Goal: Information Seeking & Learning: Learn about a topic

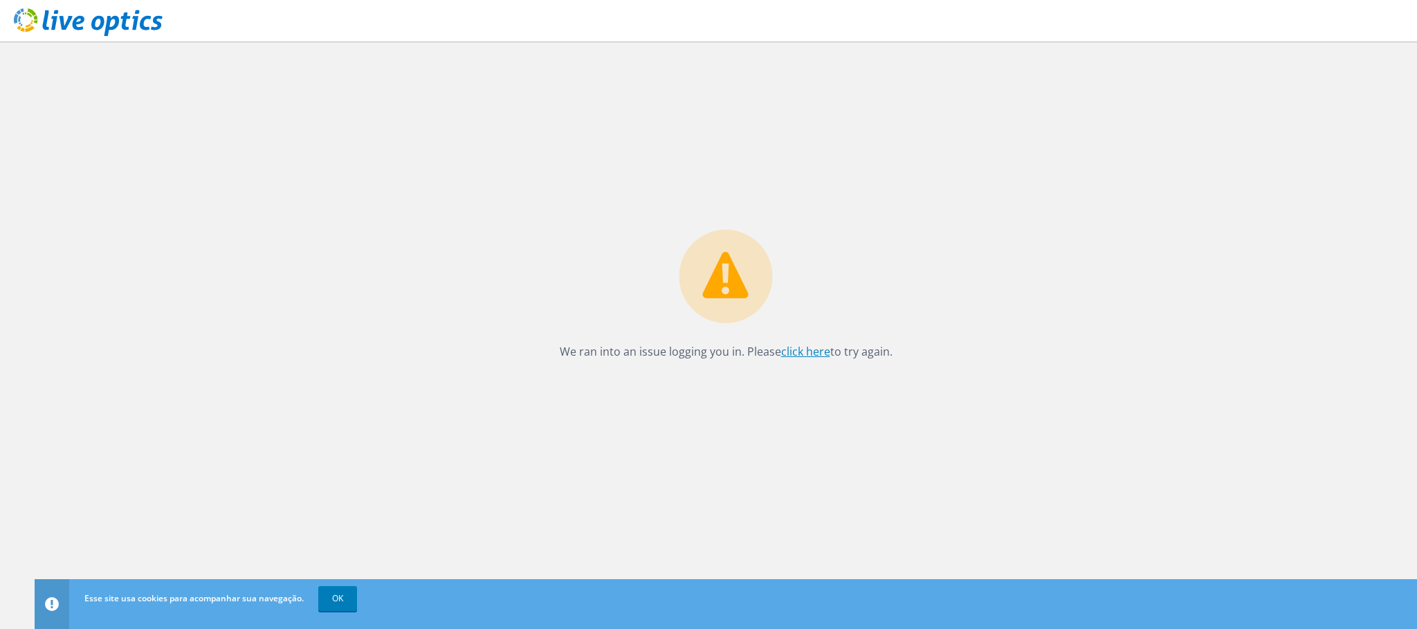
click at [810, 356] on link "click here" at bounding box center [805, 351] width 49 height 15
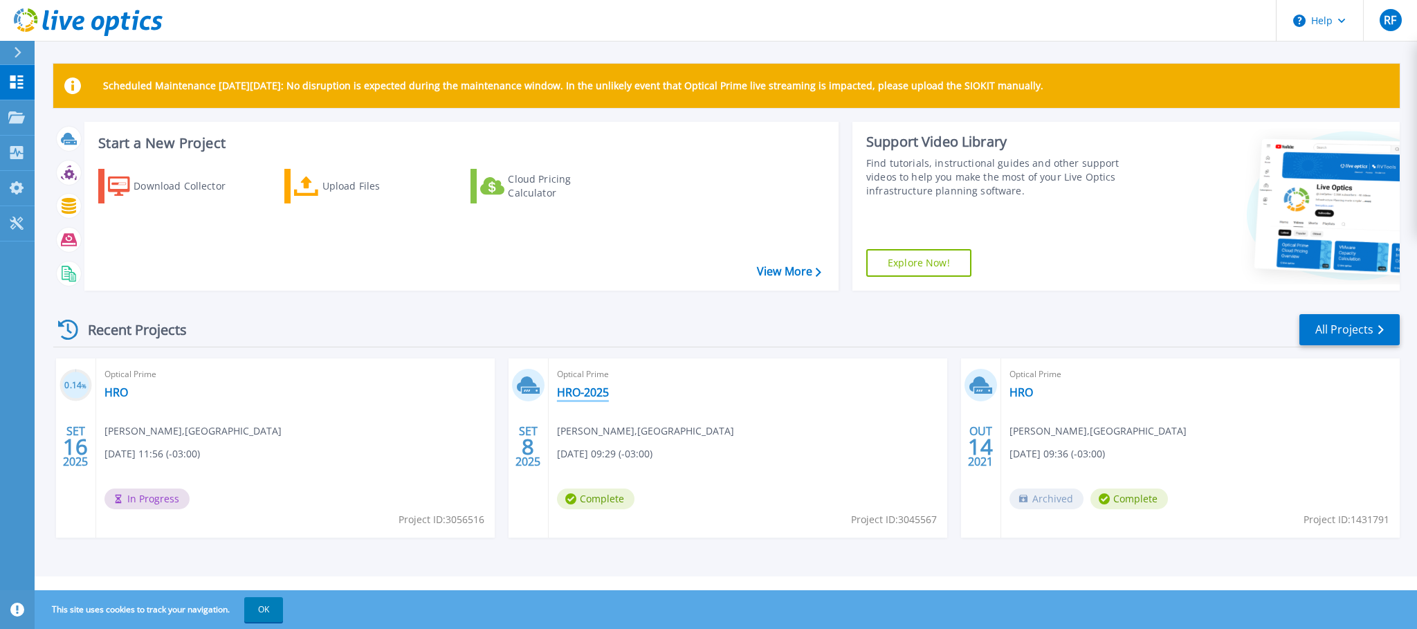
click at [573, 392] on link "HRO-2025" at bounding box center [583, 392] width 52 height 14
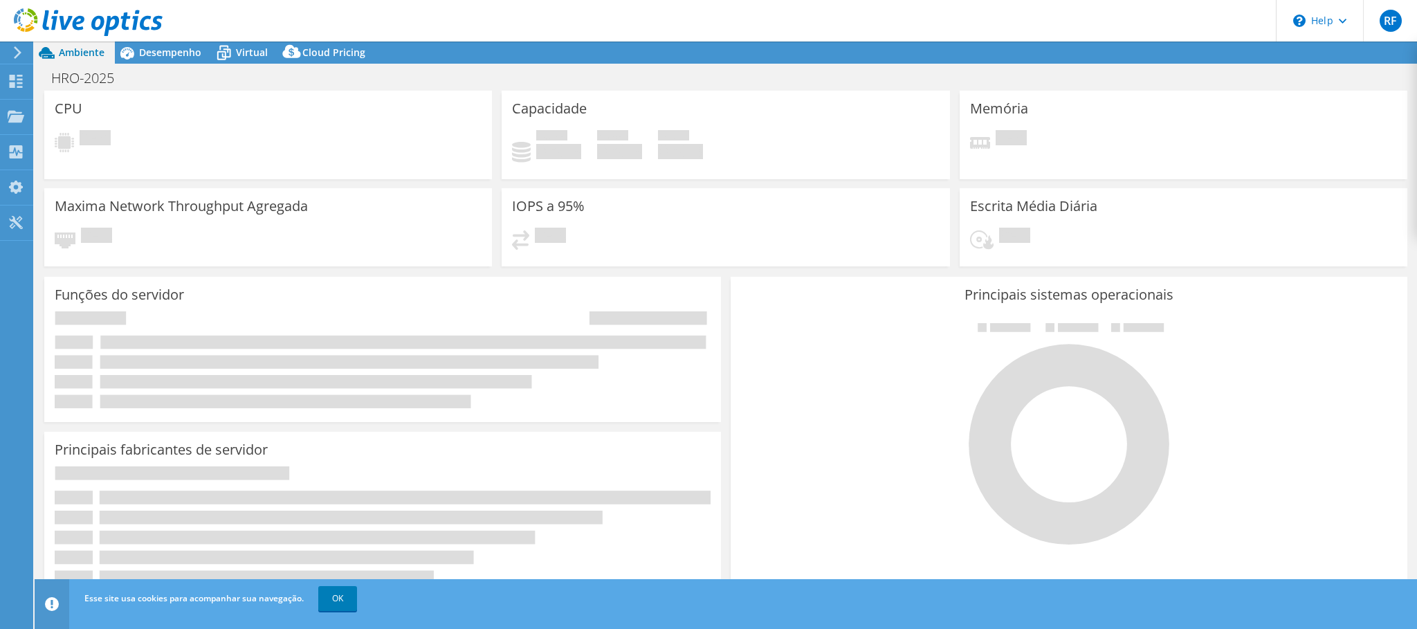
select select "USD"
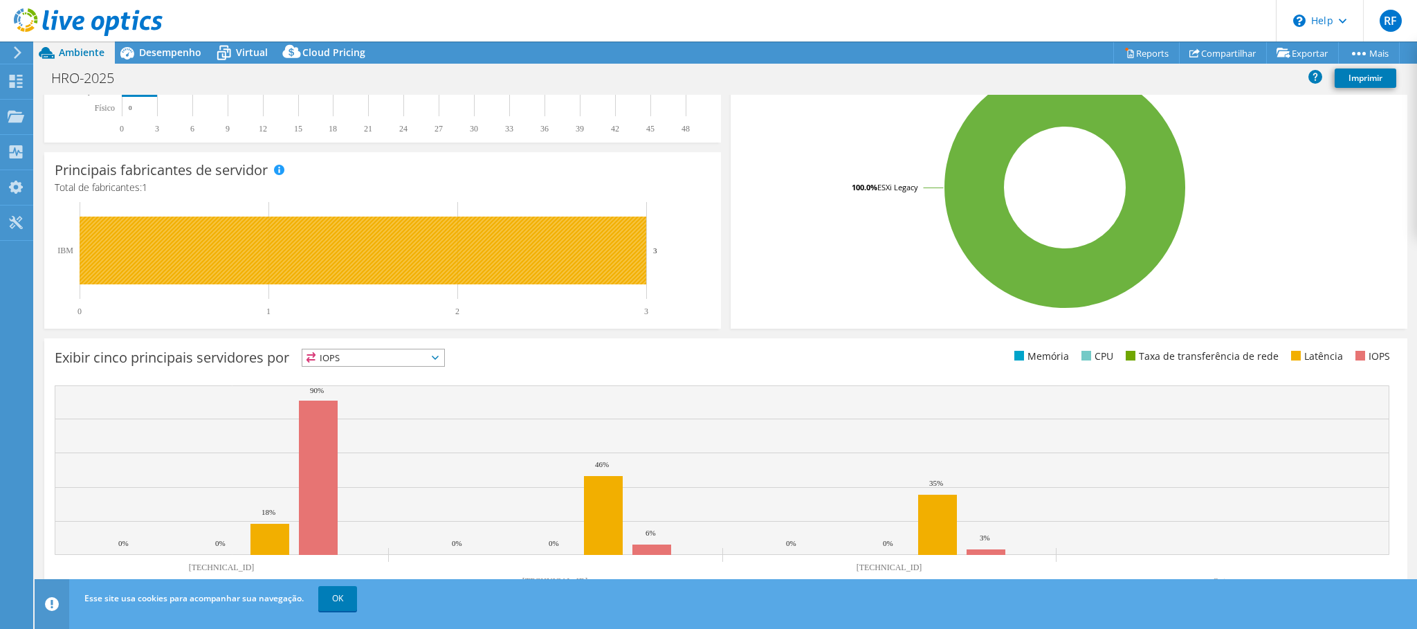
scroll to position [295, 0]
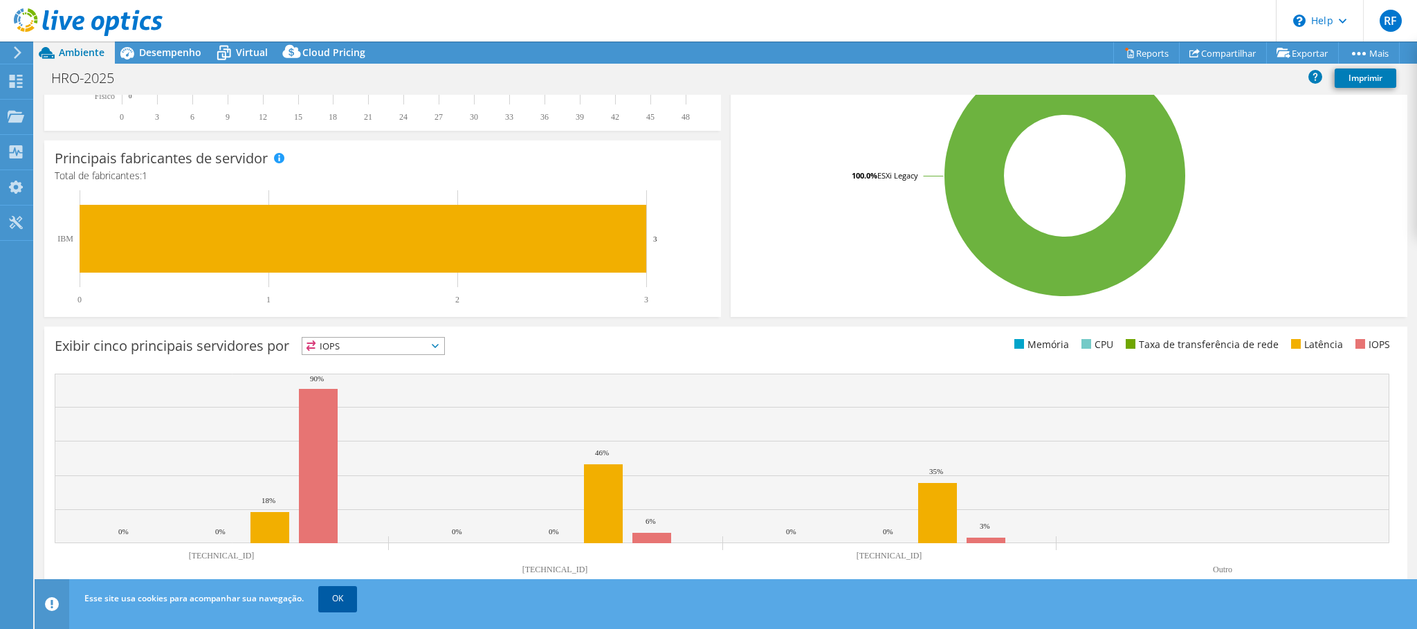
click at [347, 603] on link "OK" at bounding box center [337, 598] width 39 height 25
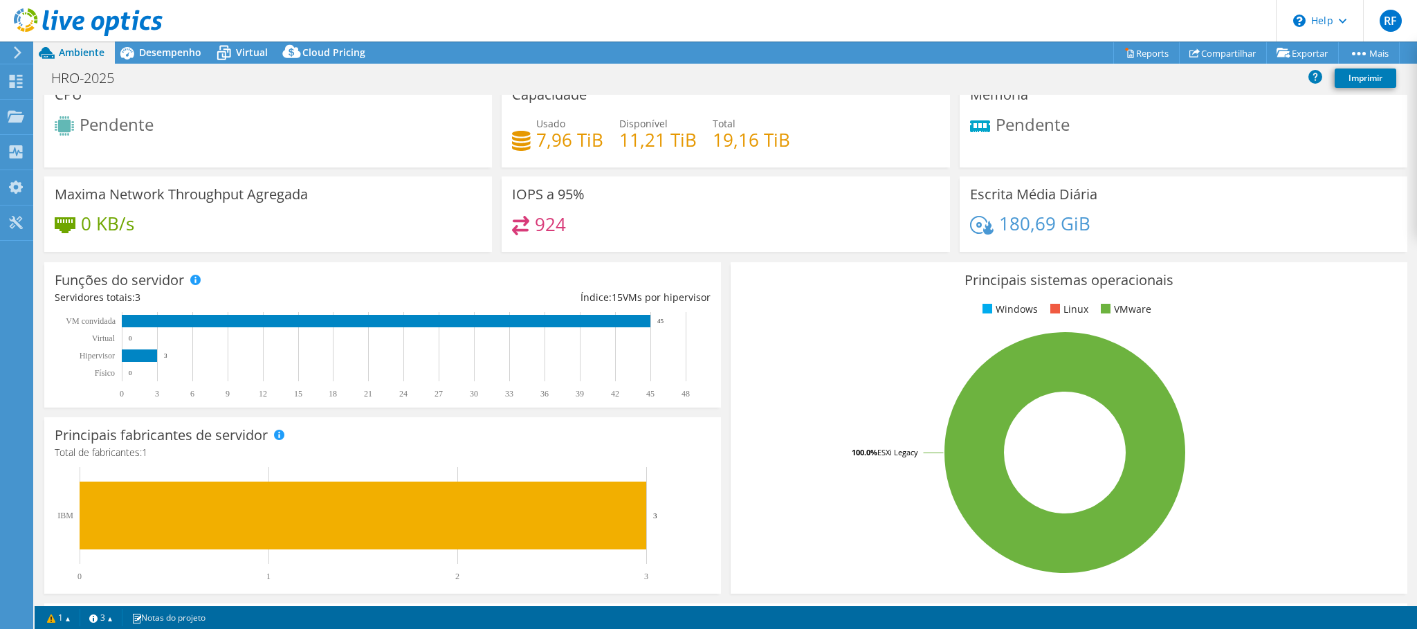
scroll to position [0, 0]
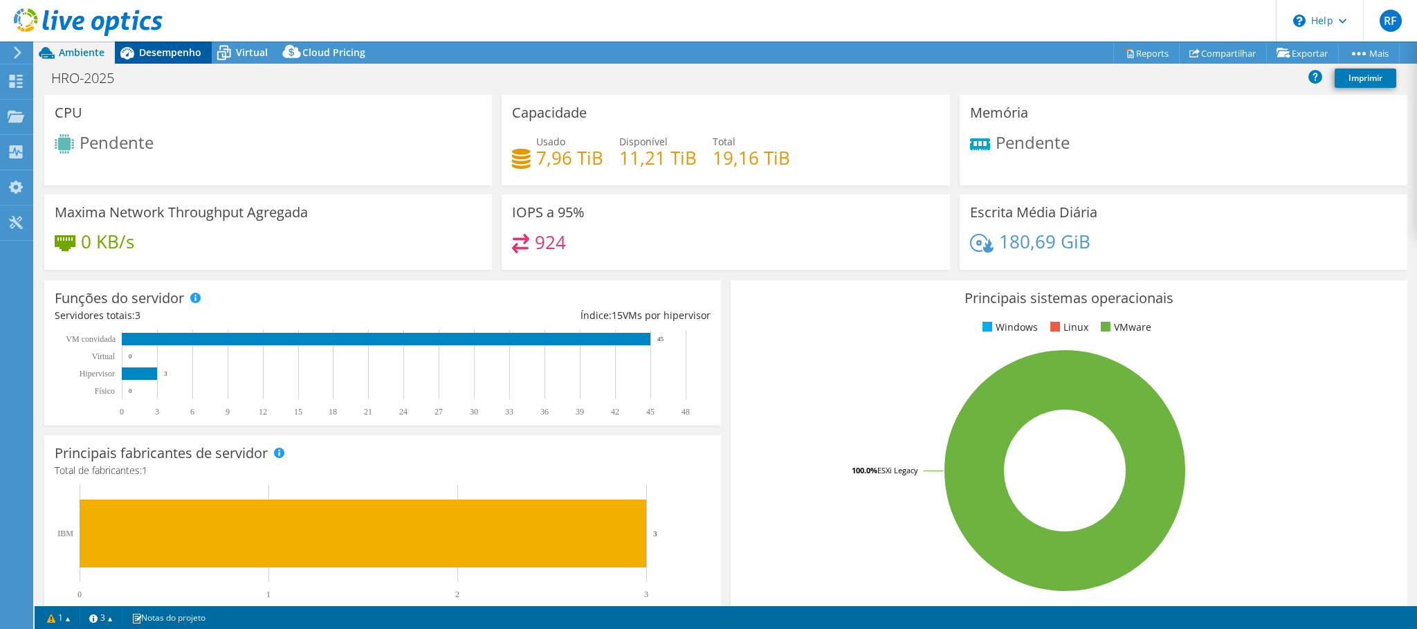
click at [176, 51] on span "Desempenho" at bounding box center [170, 52] width 62 height 13
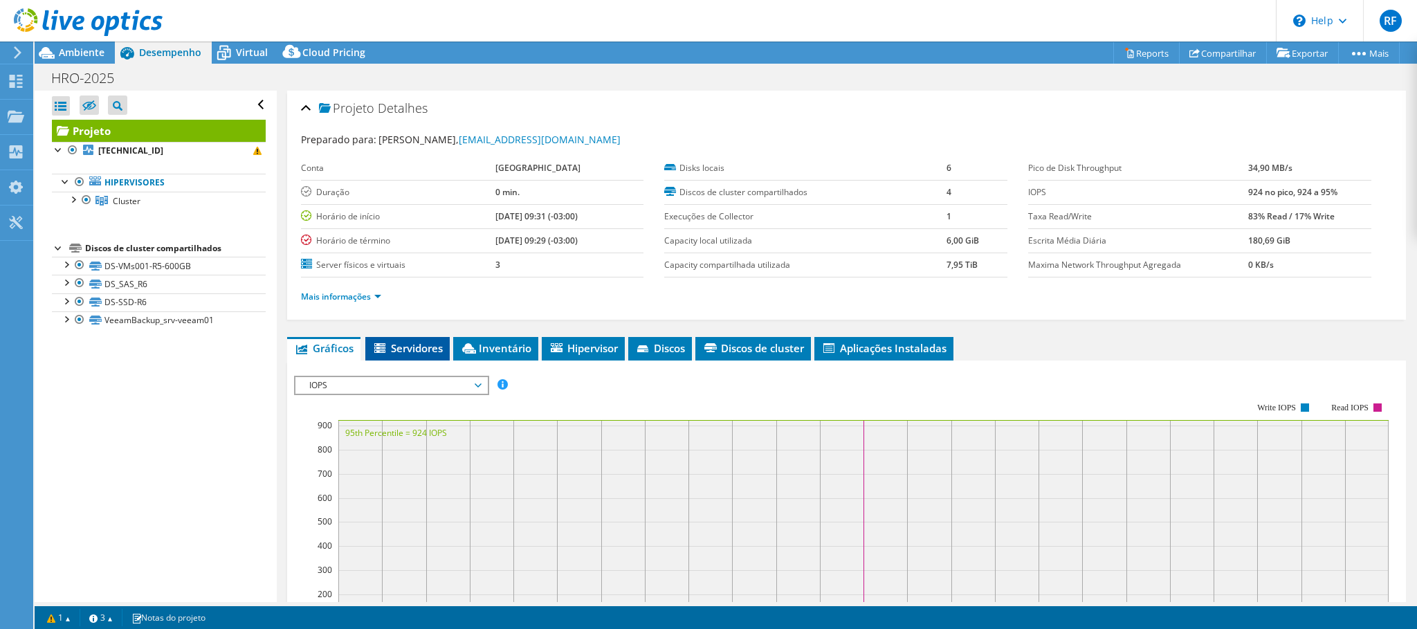
click at [404, 354] on span "Servidores" at bounding box center [407, 348] width 71 height 14
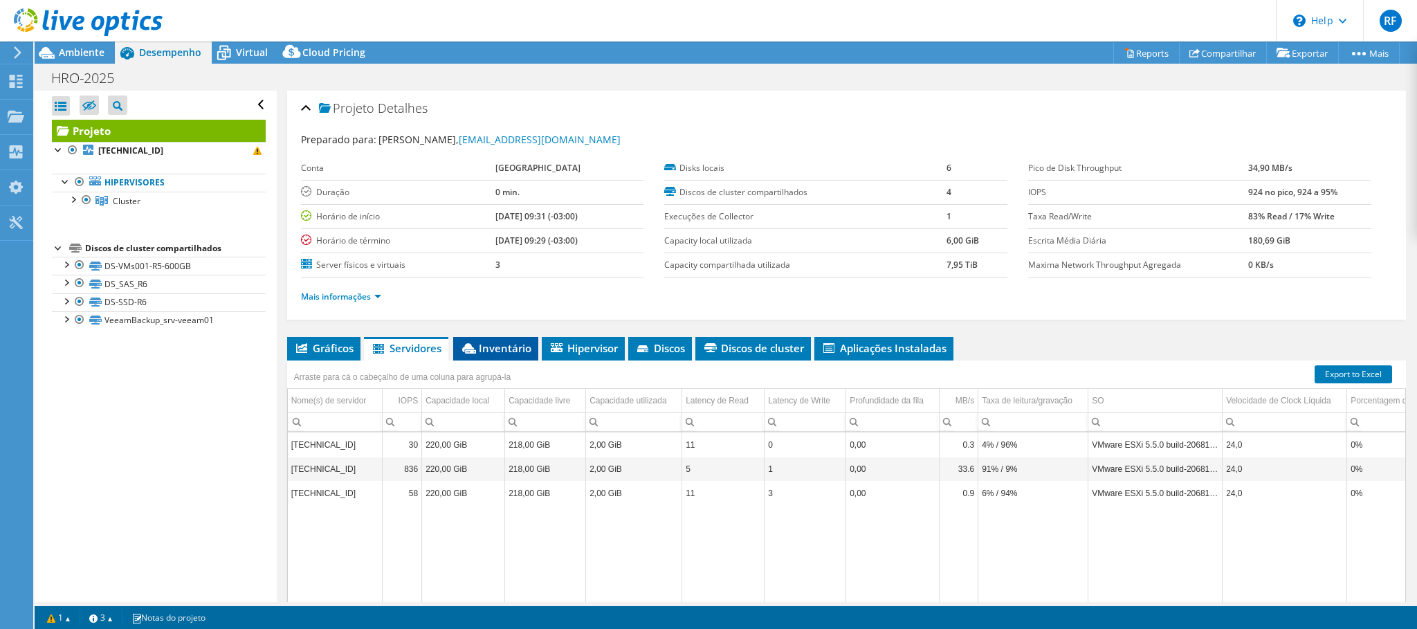
click at [522, 352] on span "Inventário" at bounding box center [495, 348] width 71 height 14
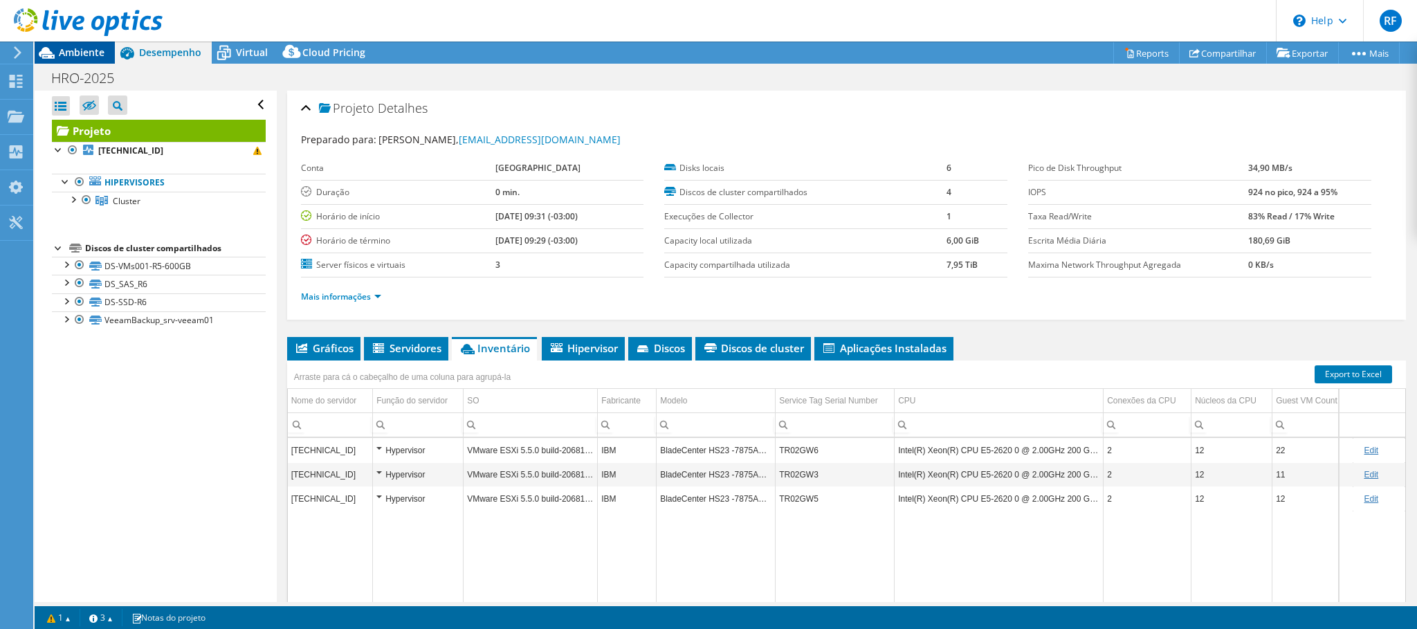
click at [83, 53] on span "Ambiente" at bounding box center [82, 52] width 46 height 13
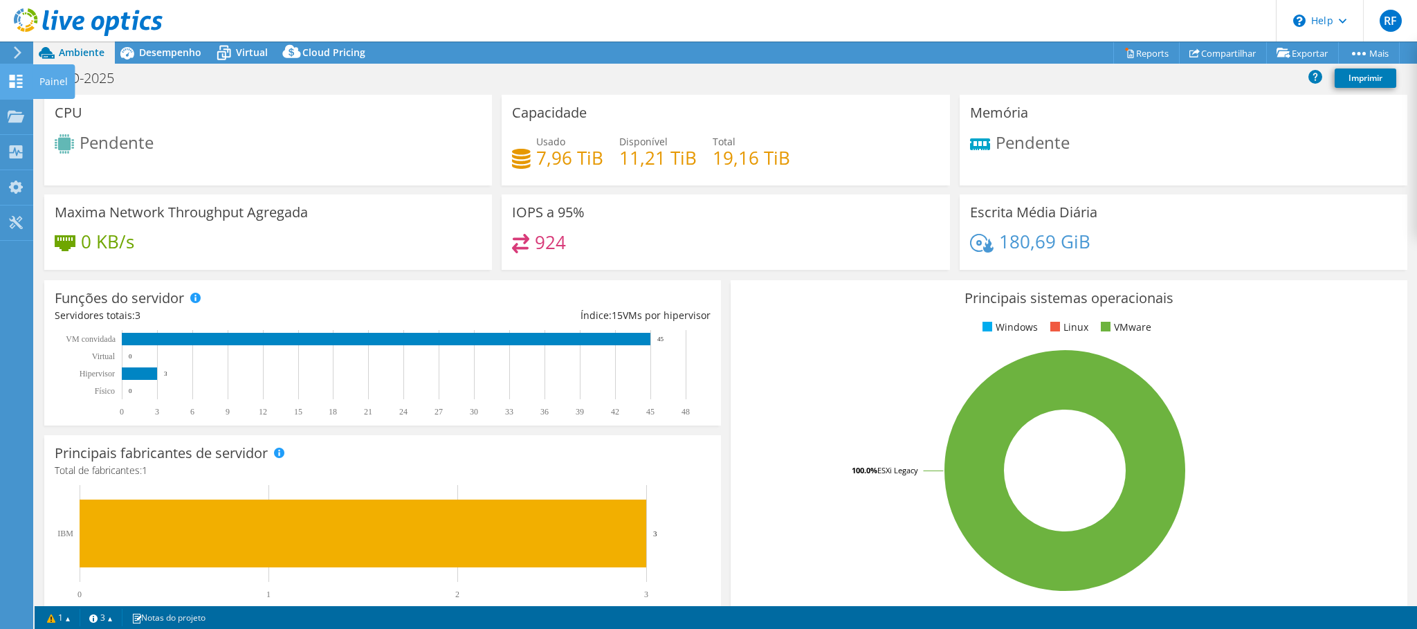
click at [17, 87] on icon at bounding box center [16, 81] width 17 height 13
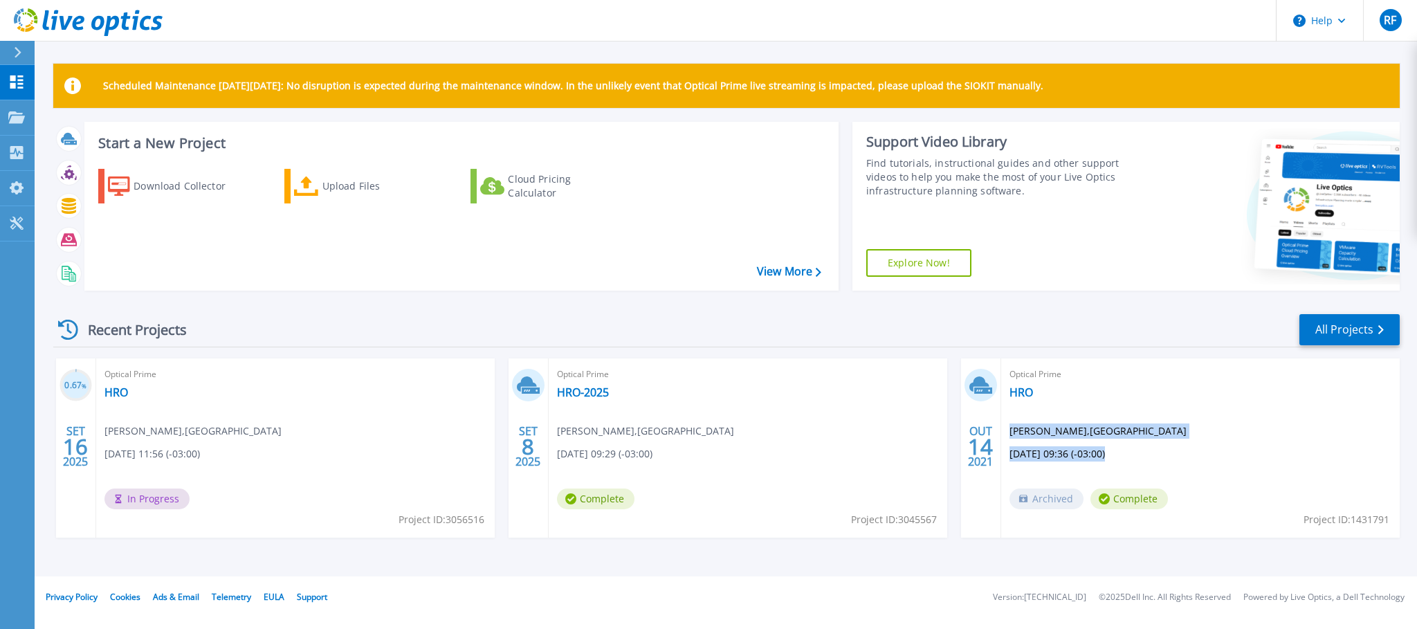
drag, startPoint x: 1036, startPoint y: 495, endPoint x: 913, endPoint y: 520, distance: 125.7
click at [971, 525] on div "OUT 14 2021 Optical Prime HRO Rodrigo Finger , Hospital Regional do Oeste 10/14…" at bounding box center [1180, 447] width 439 height 179
click at [1124, 408] on div "Optical Prime HRO Rodrigo Finger , Hospital Regional do Oeste 10/14/2021, 09:36…" at bounding box center [1200, 447] width 399 height 179
click at [1020, 390] on link "HRO" at bounding box center [1022, 392] width 24 height 14
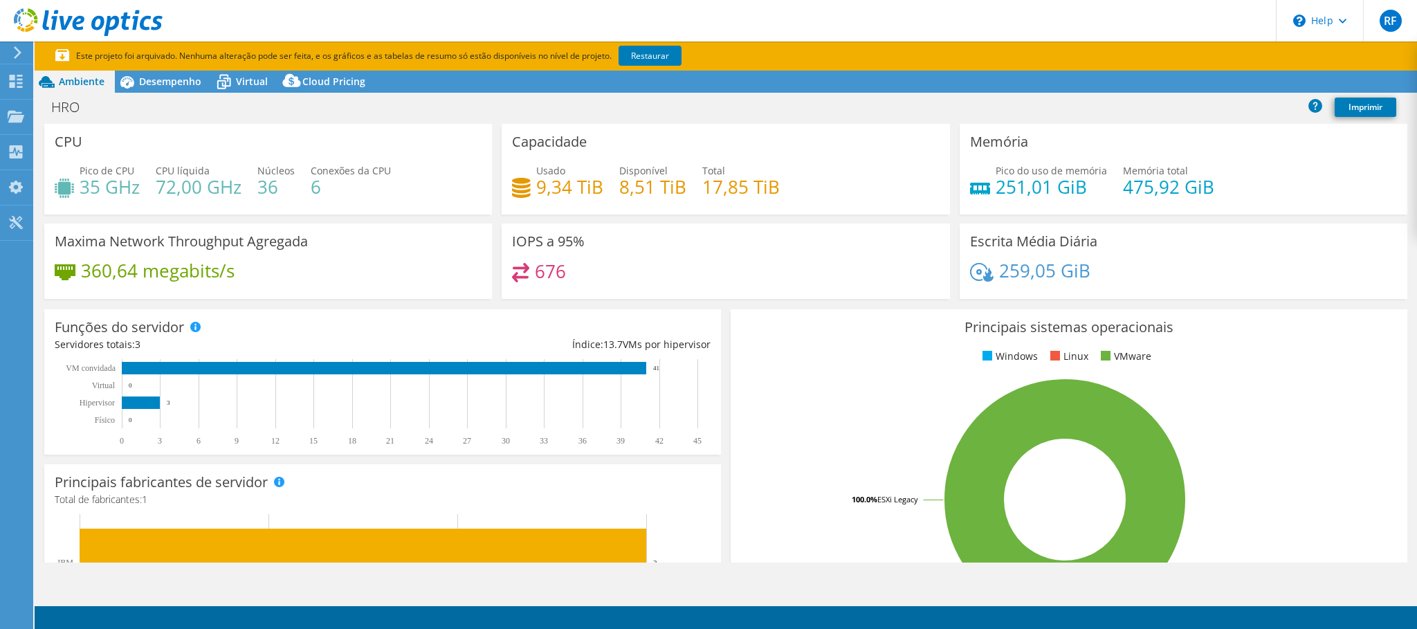
select select "USD"
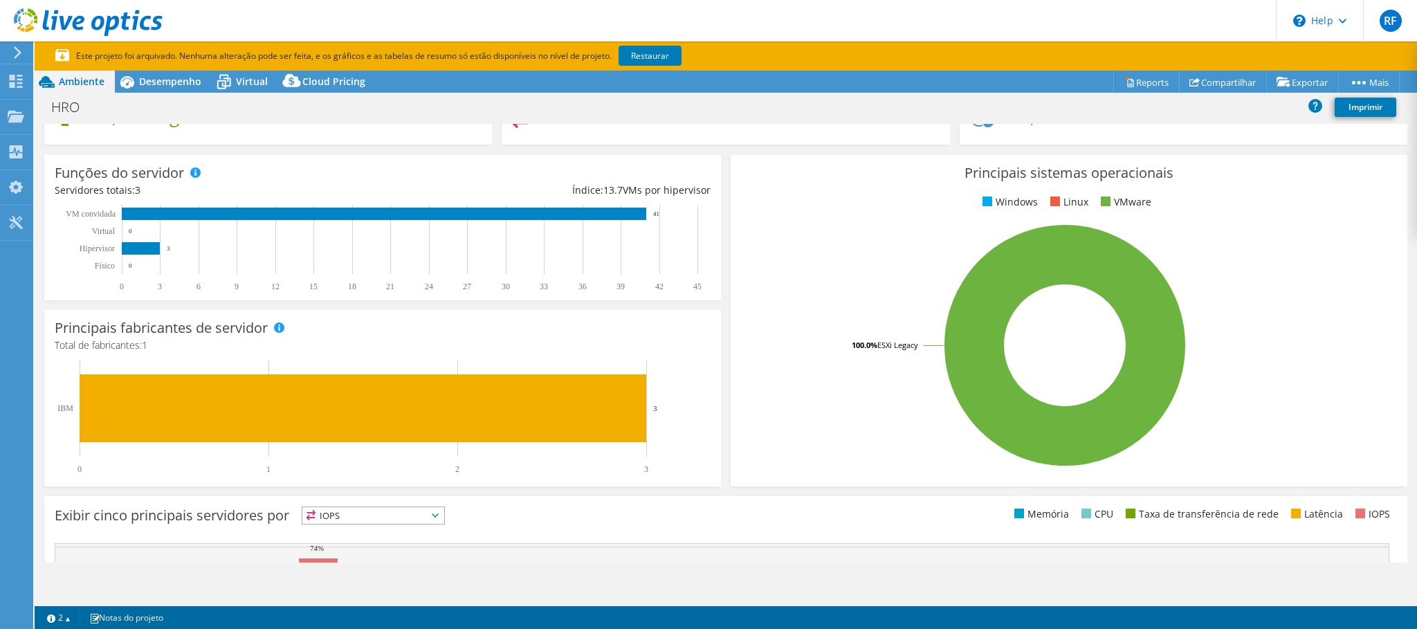
scroll to position [156, 0]
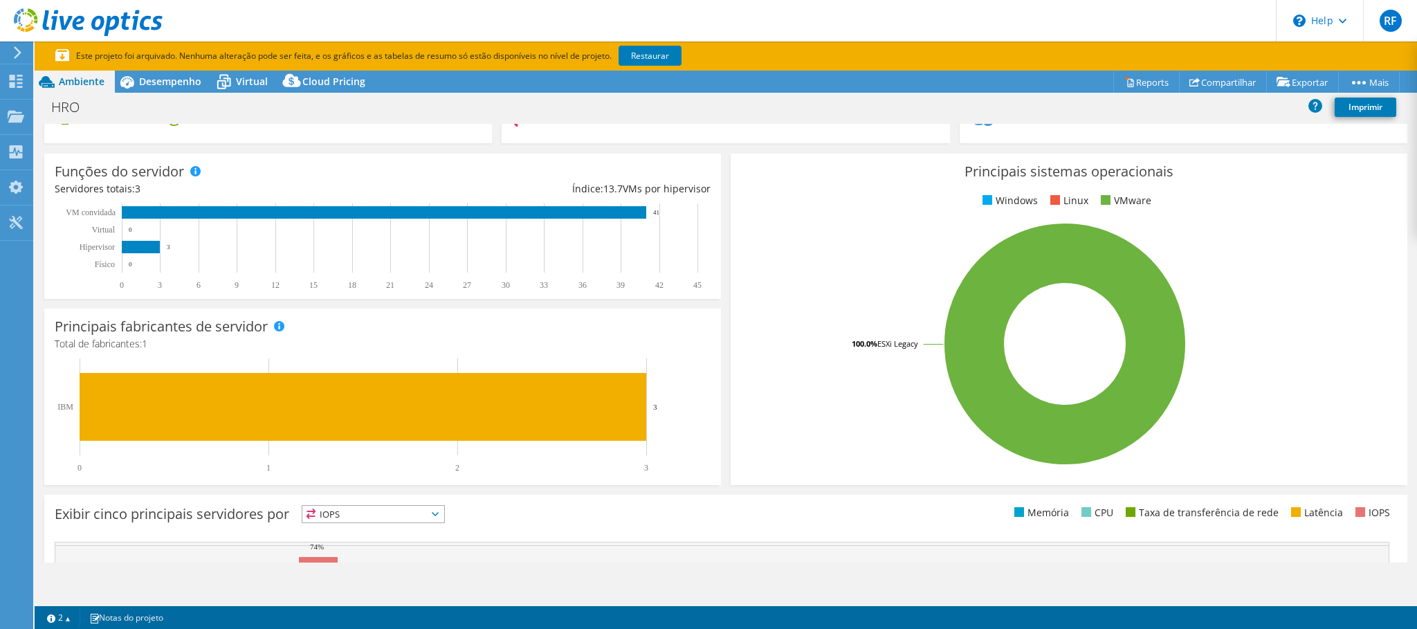
click at [48, 23] on icon at bounding box center [88, 22] width 149 height 28
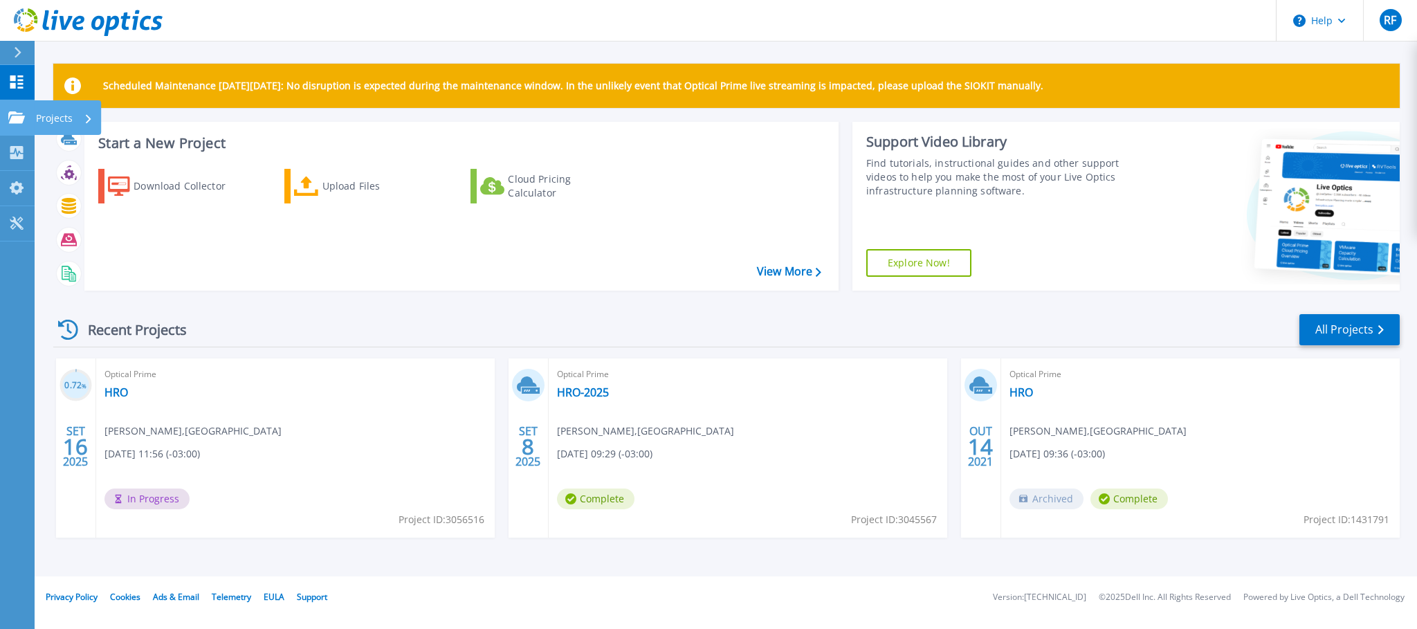
click at [21, 118] on icon at bounding box center [16, 117] width 17 height 12
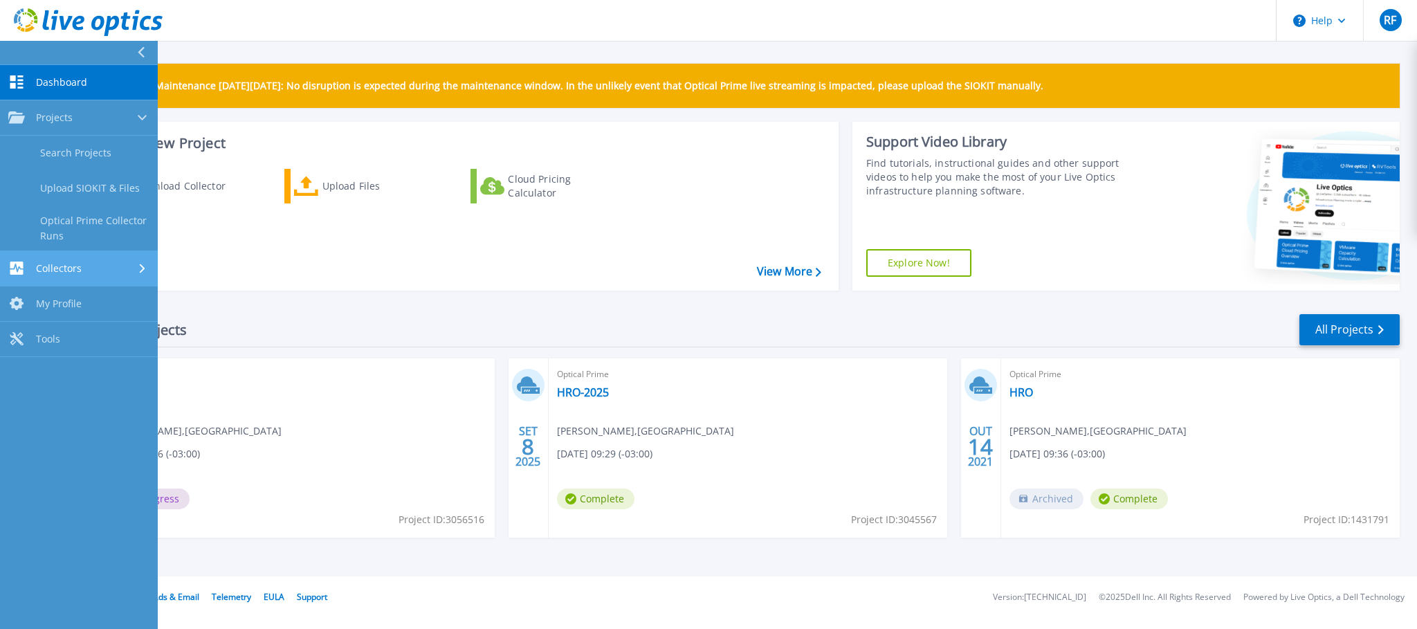
click at [62, 272] on span "Collectors" at bounding box center [59, 268] width 46 height 12
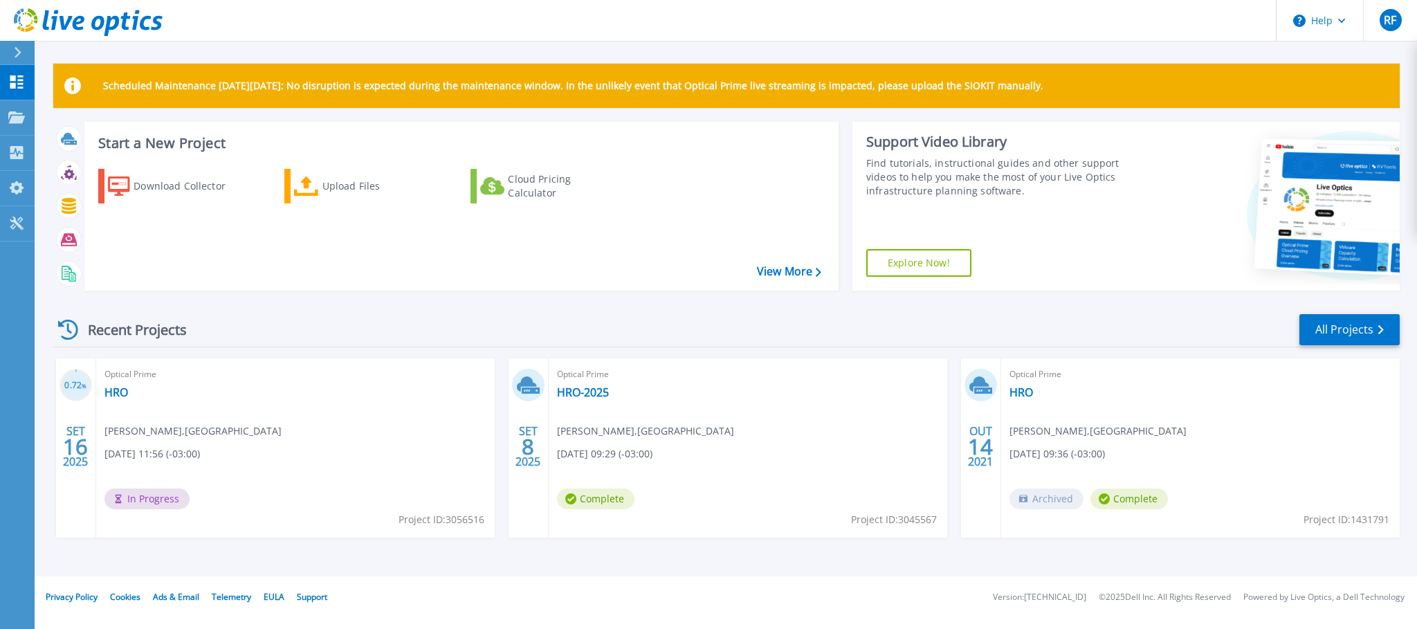
click at [397, 286] on div "Start a New Project Download Collector Upload Files Cloud Pricing Calculator Vi…" at bounding box center [461, 206] width 754 height 169
click at [600, 391] on link "HRO-2025" at bounding box center [583, 392] width 52 height 14
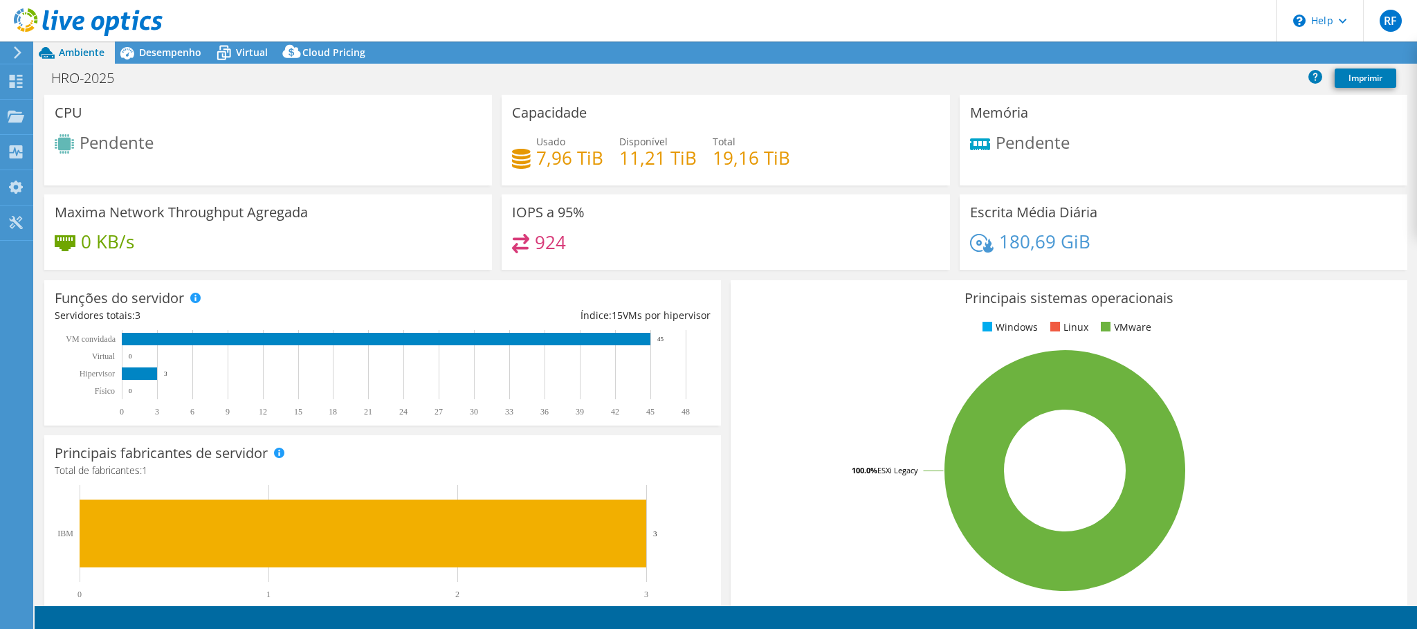
select select "USD"
drag, startPoint x: 538, startPoint y: 243, endPoint x: 581, endPoint y: 244, distance: 43.6
click at [581, 244] on div "924" at bounding box center [725, 249] width 427 height 30
drag, startPoint x: 637, startPoint y: 161, endPoint x: 698, endPoint y: 161, distance: 60.9
click at [698, 161] on div "Usado 7,96 TiB Disponível 11,21 TiB Total 19,16 TiB" at bounding box center [725, 156] width 427 height 45
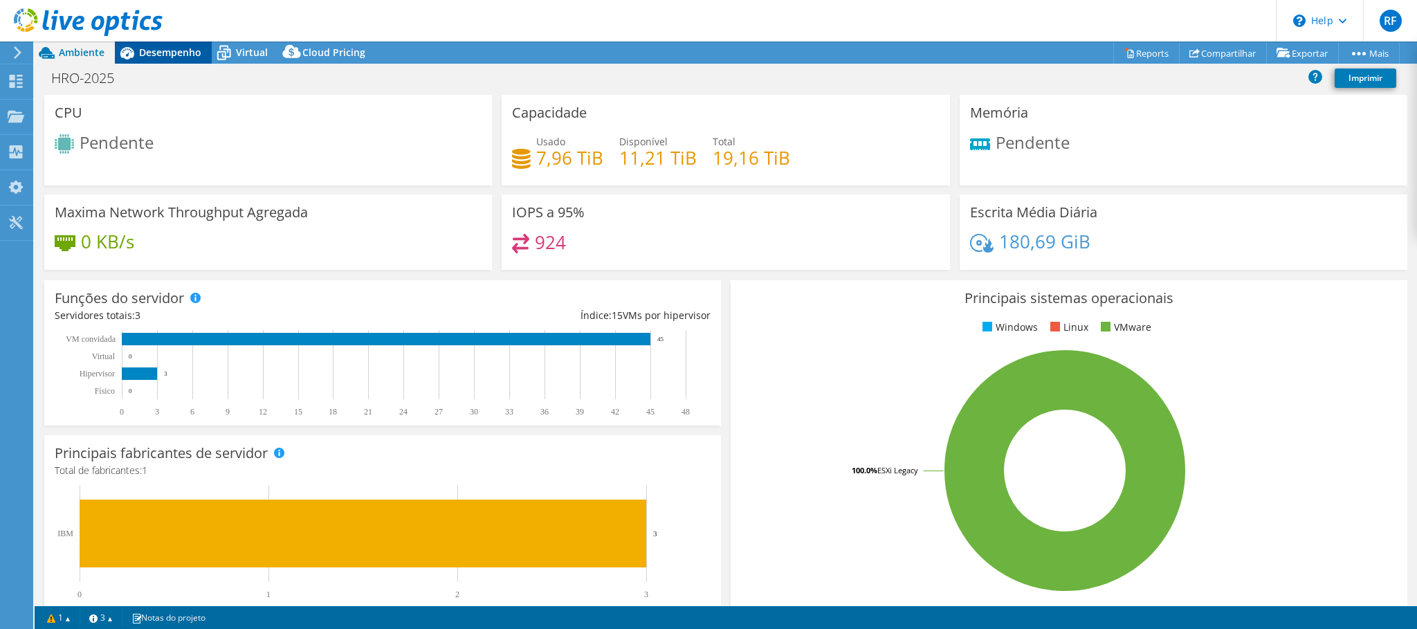
click at [174, 57] on span "Desempenho" at bounding box center [170, 52] width 62 height 13
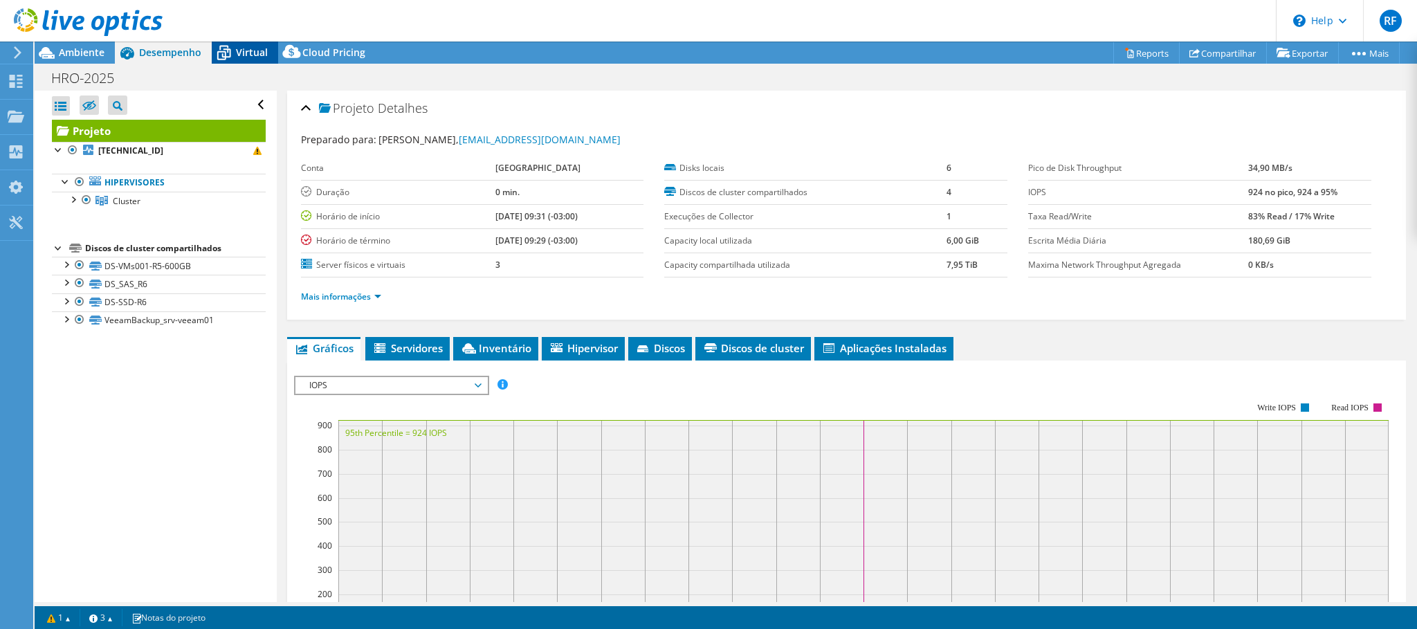
click at [264, 58] on span "Virtual" at bounding box center [252, 52] width 32 height 13
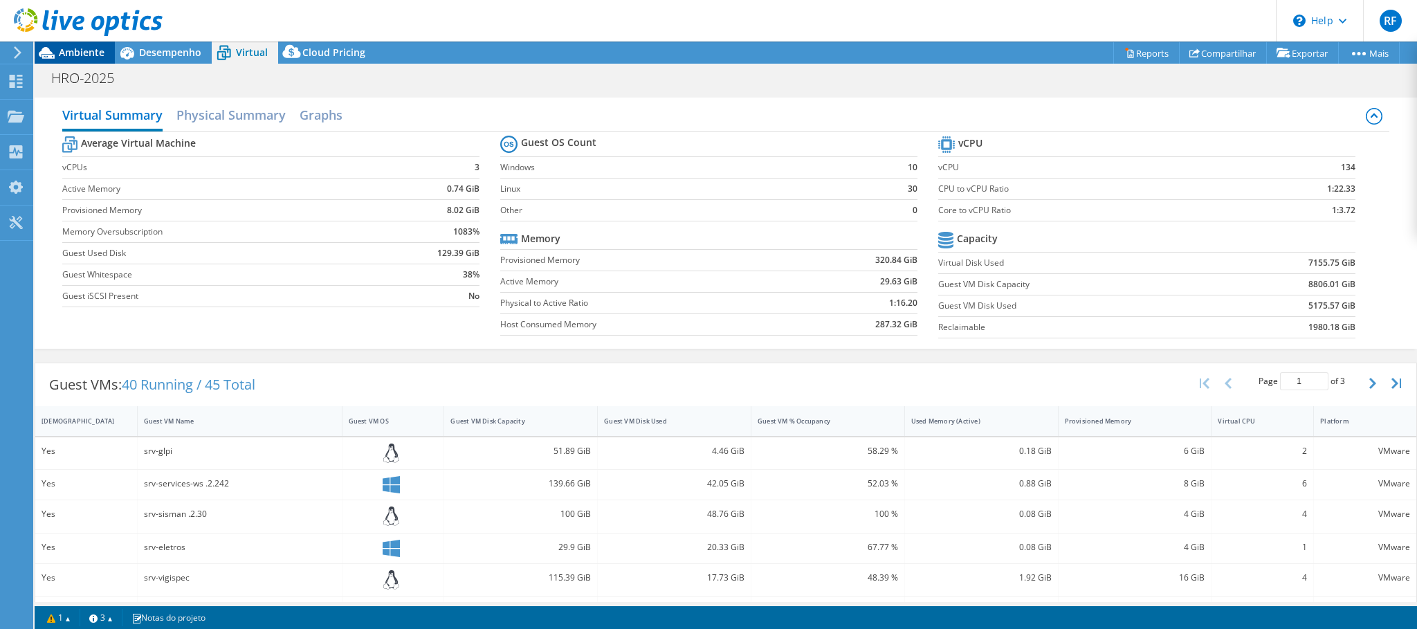
click at [82, 57] on span "Ambiente" at bounding box center [82, 52] width 46 height 13
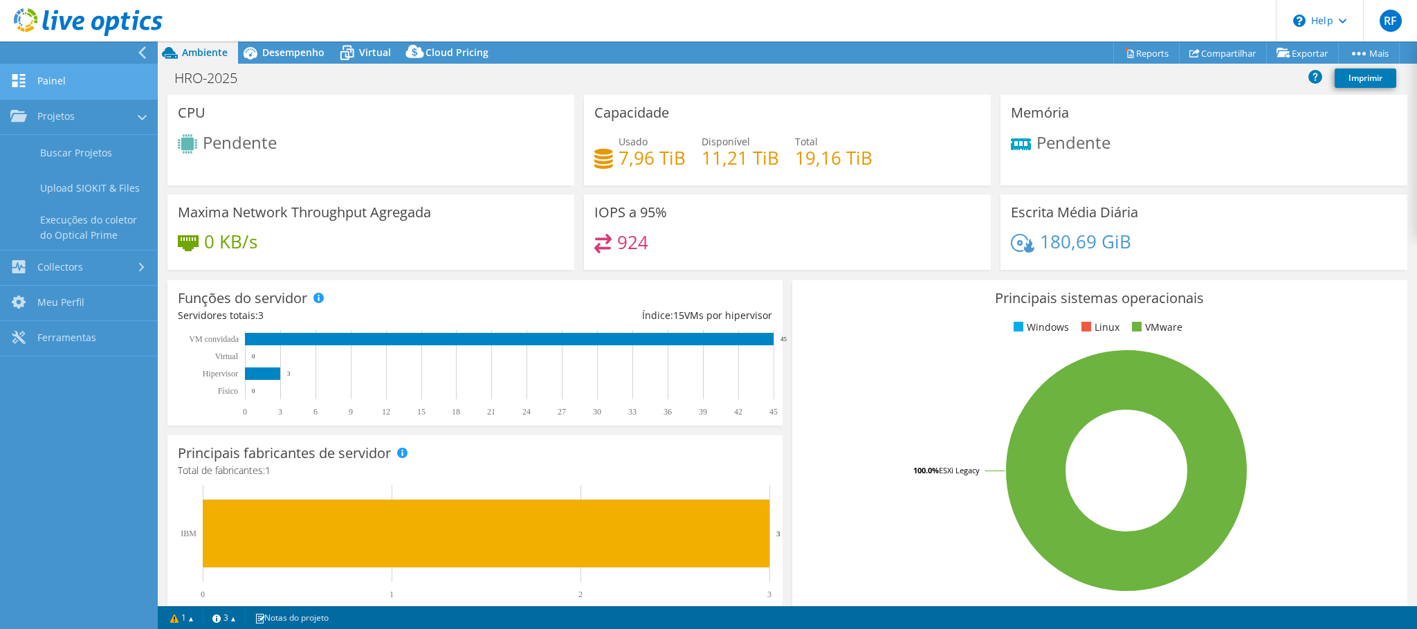
click at [64, 83] on link "Painel" at bounding box center [79, 81] width 158 height 35
